Goal: Find specific page/section

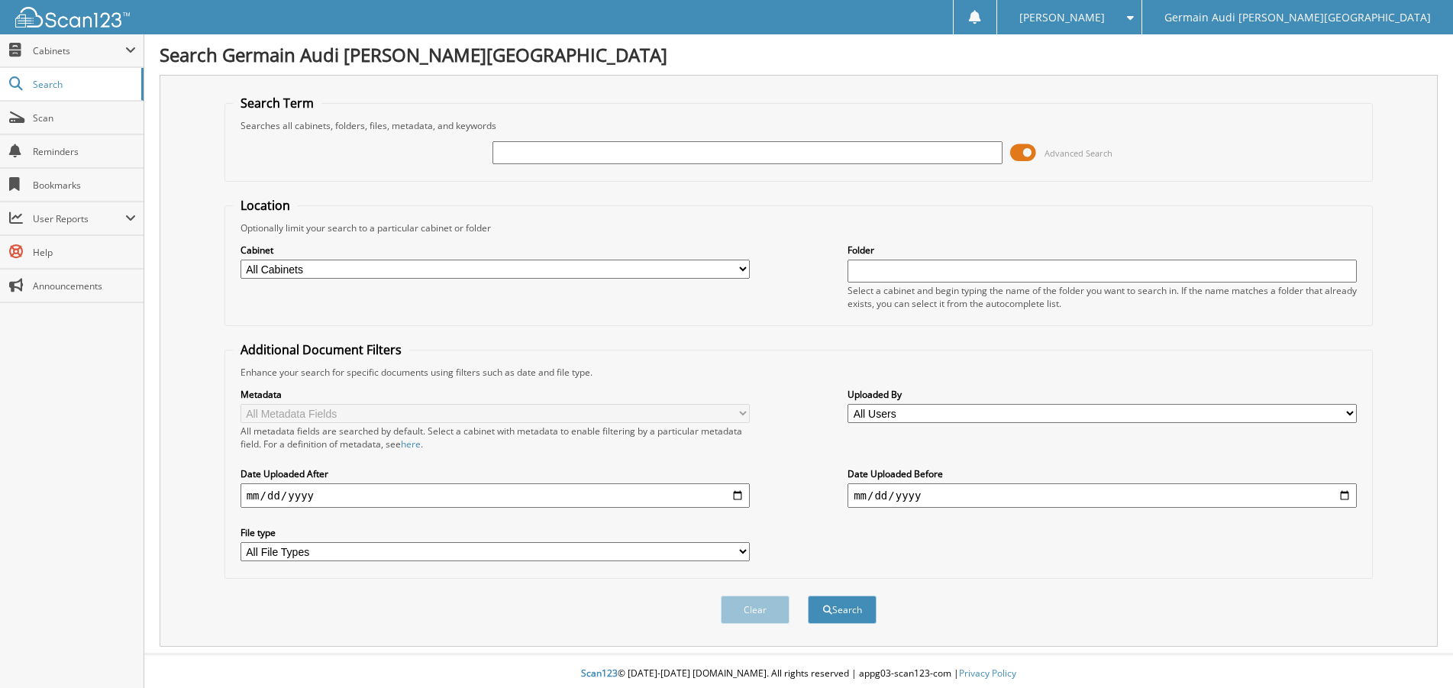
click at [543, 161] on input "text" at bounding box center [746, 152] width 509 height 23
type input "8"
type input "88991"
click at [808, 595] on button "Search" at bounding box center [842, 609] width 69 height 28
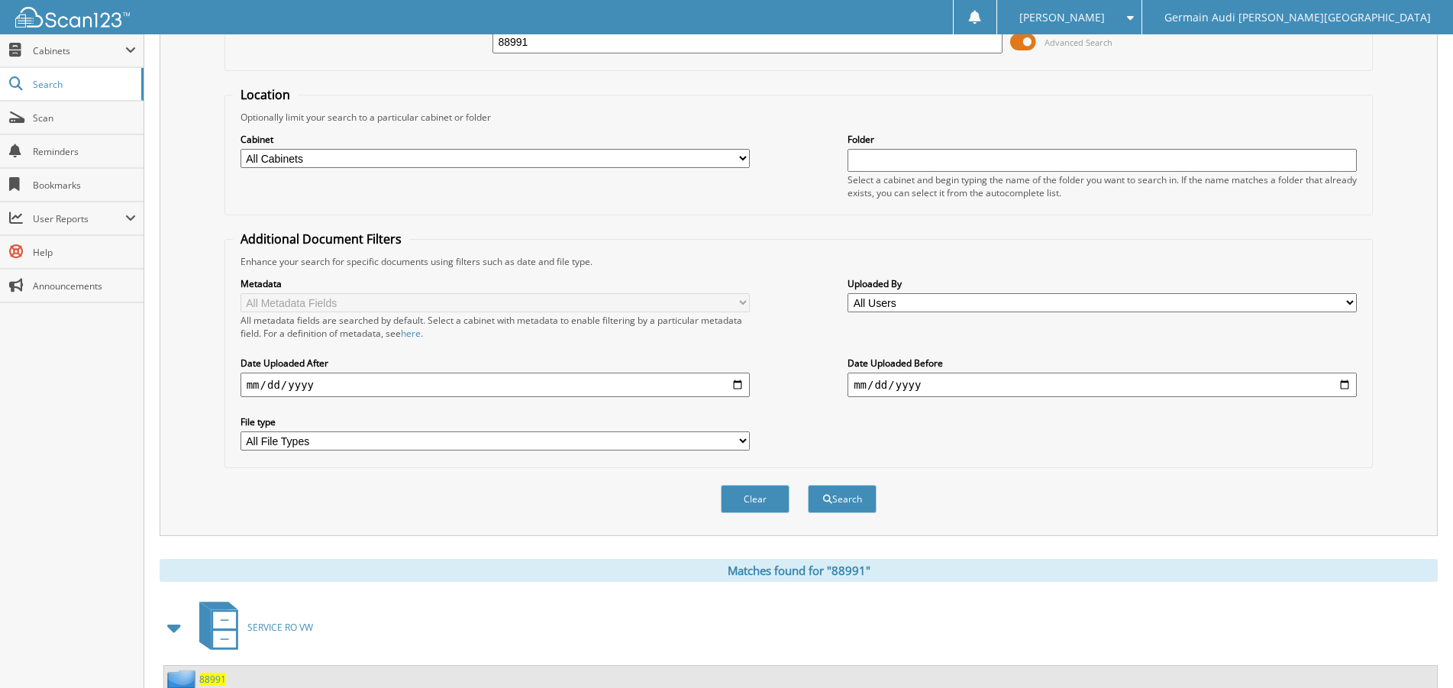
scroll to position [250, 0]
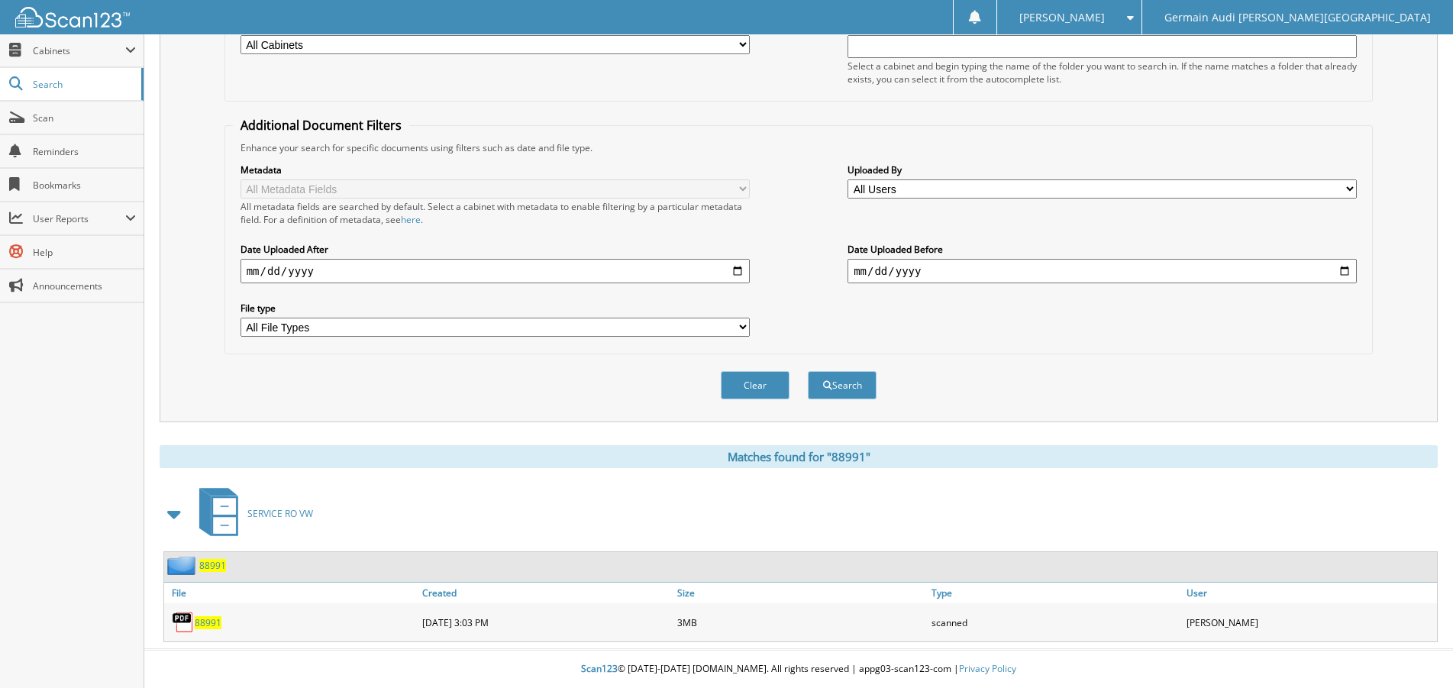
click at [205, 621] on span "88991" at bounding box center [208, 622] width 27 height 13
